Goal: Communication & Community: Answer question/provide support

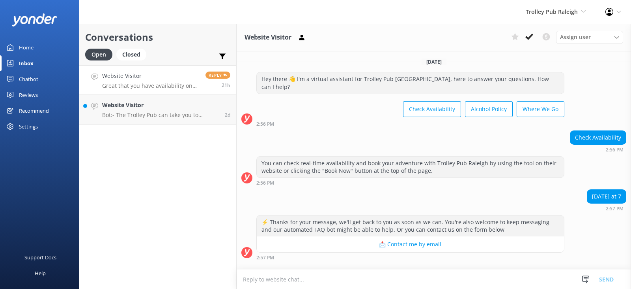
scroll to position [80, 0]
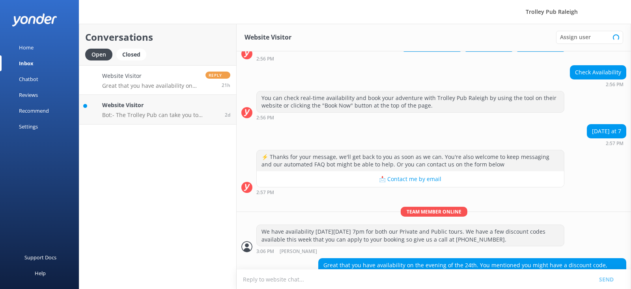
scroll to position [80, 0]
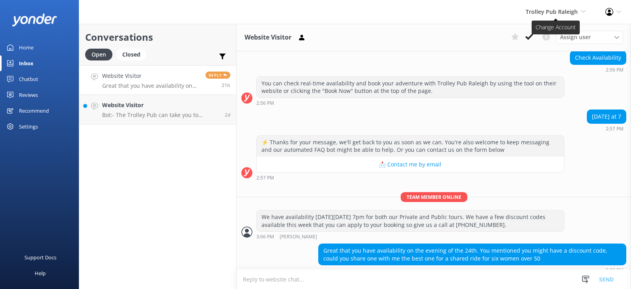
click at [564, 12] on span "Trolley Pub Raleigh" at bounding box center [552, 11] width 52 height 7
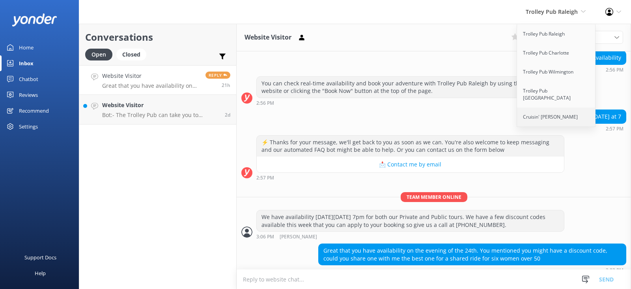
click at [547, 107] on link "Cruisin' [PERSON_NAME]" at bounding box center [556, 116] width 79 height 19
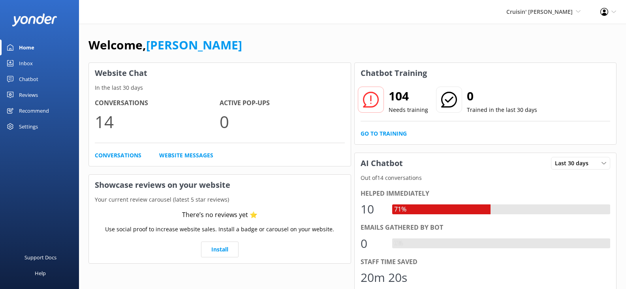
click at [25, 64] on div "Inbox" at bounding box center [26, 63] width 14 height 16
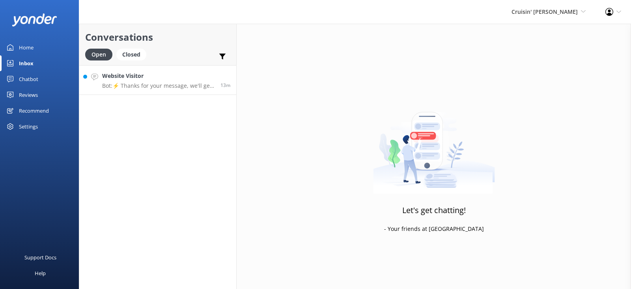
click at [161, 89] on p "Bot: ⚡ Thanks for your message, we'll get back to you as soon as we can. You're…" at bounding box center [158, 85] width 112 height 7
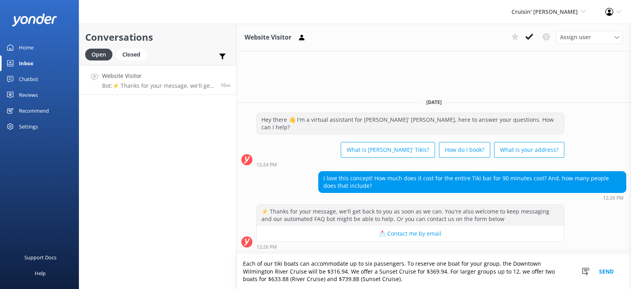
type textarea "Each of our tiki boats can accommodate up to six passengers. To reserve one boa…"
click at [611, 269] on button "Send" at bounding box center [607, 270] width 30 height 35
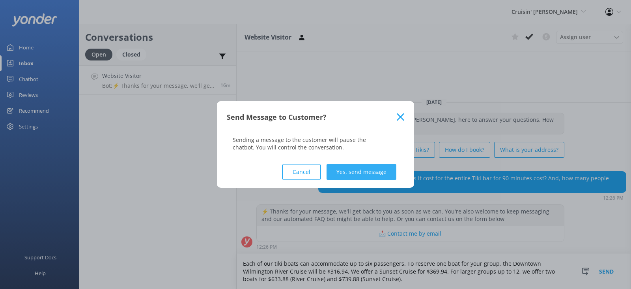
click at [374, 171] on button "Yes, send message" at bounding box center [362, 172] width 70 height 16
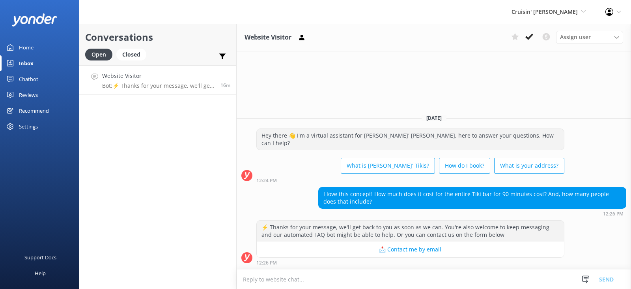
scroll to position [3, 0]
